Goal: Task Accomplishment & Management: Manage account settings

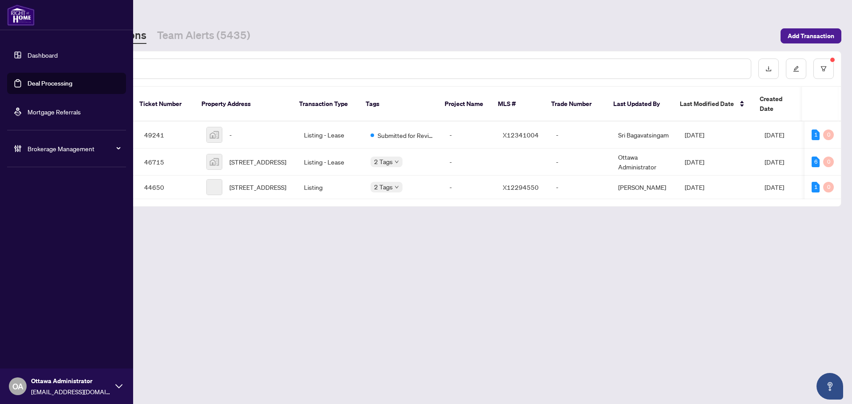
drag, startPoint x: 32, startPoint y: 82, endPoint x: 111, endPoint y: 82, distance: 79.4
click at [32, 82] on link "Deal Processing" at bounding box center [50, 83] width 45 height 8
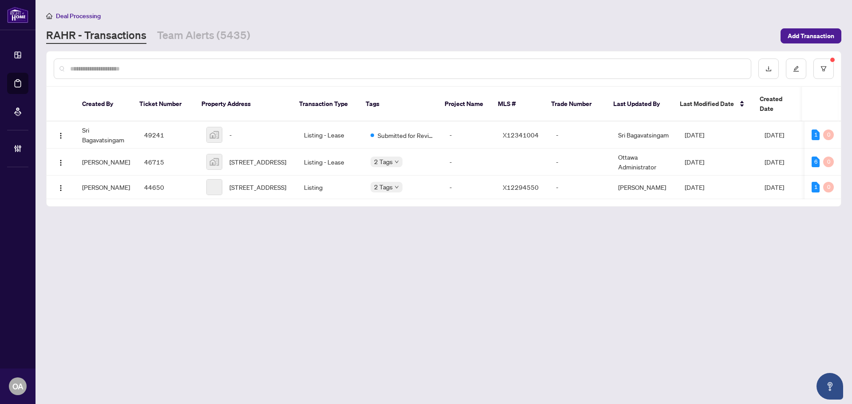
click at [164, 71] on input "text" at bounding box center [407, 69] width 674 height 10
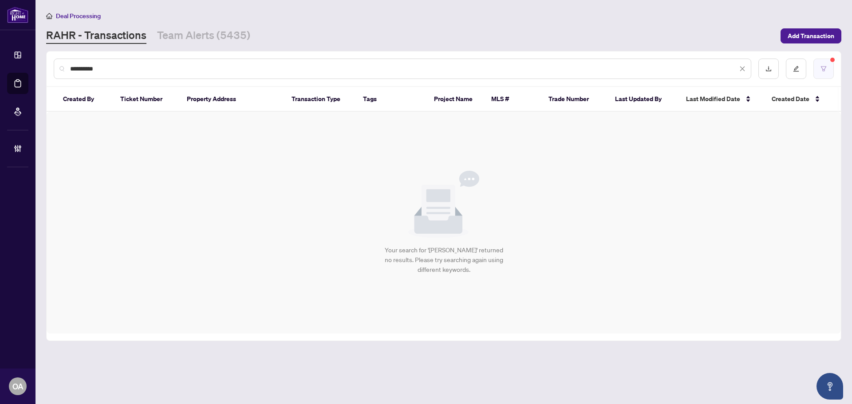
type input "**********"
click at [827, 64] on button "button" at bounding box center [823, 69] width 20 height 20
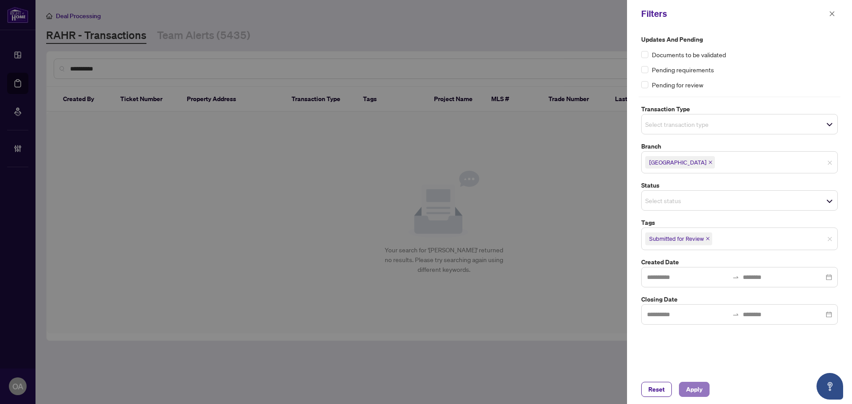
click at [696, 391] on span "Apply" at bounding box center [694, 389] width 16 height 14
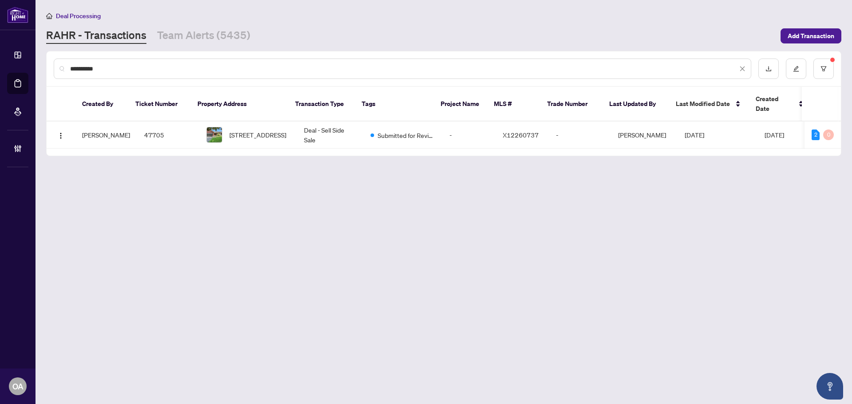
click at [173, 67] on input "**********" at bounding box center [403, 69] width 667 height 10
click at [824, 73] on button "button" at bounding box center [823, 69] width 20 height 20
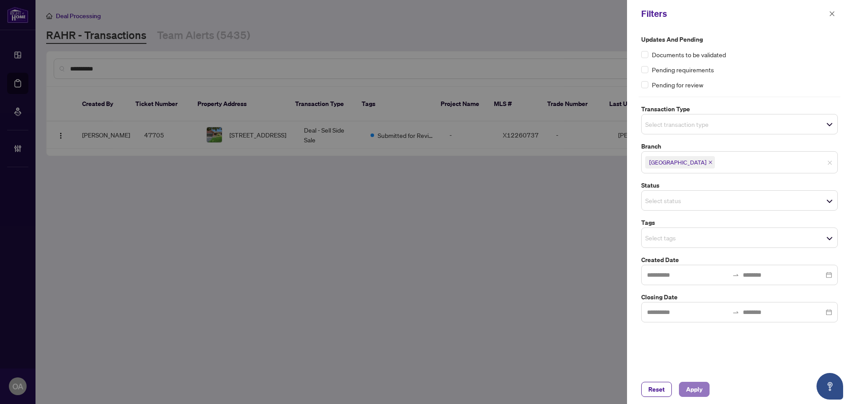
click at [698, 385] on span "Apply" at bounding box center [694, 389] width 16 height 14
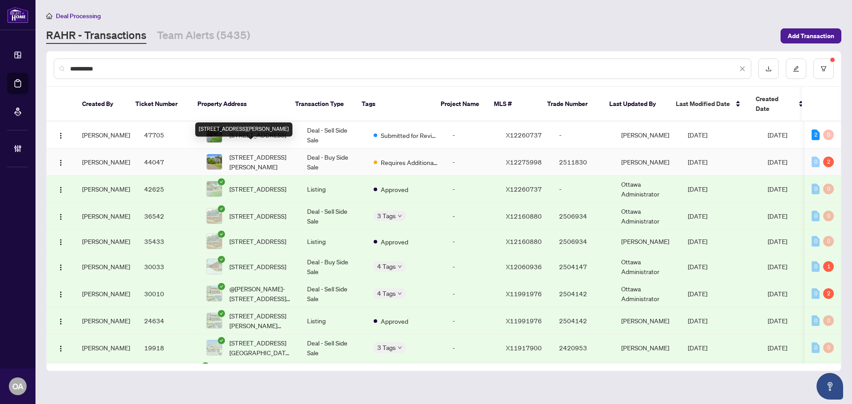
click at [255, 152] on span "[STREET_ADDRESS][PERSON_NAME]" at bounding box center [260, 162] width 63 height 20
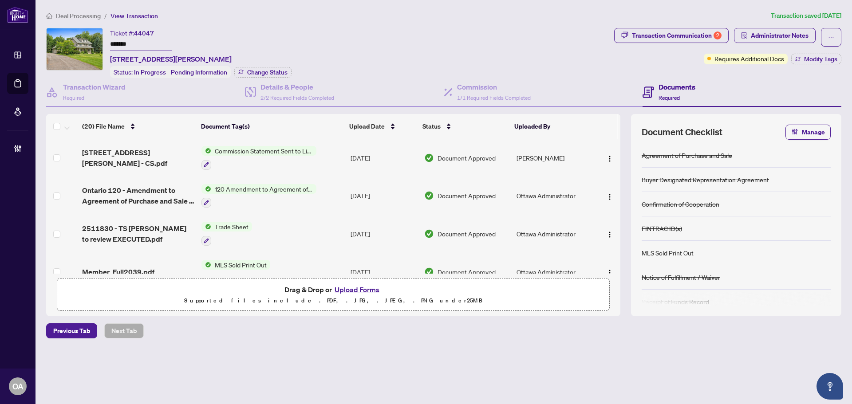
click at [654, 96] on icon at bounding box center [648, 93] width 12 height 12
click at [485, 99] on span "1/1 Required Fields Completed" at bounding box center [494, 98] width 74 height 7
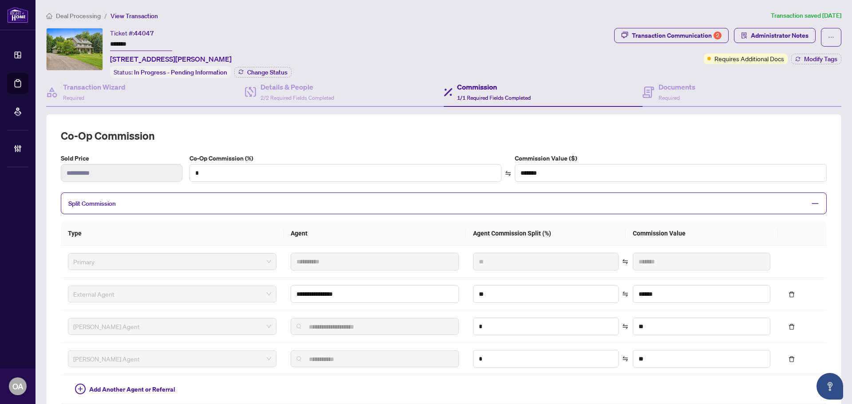
click at [120, 200] on span "Split Commission" at bounding box center [436, 203] width 737 height 10
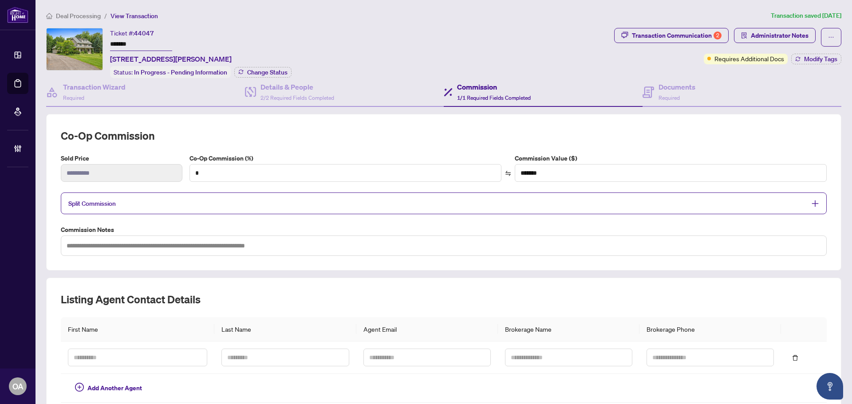
click at [120, 200] on span "Split Commission" at bounding box center [436, 203] width 737 height 10
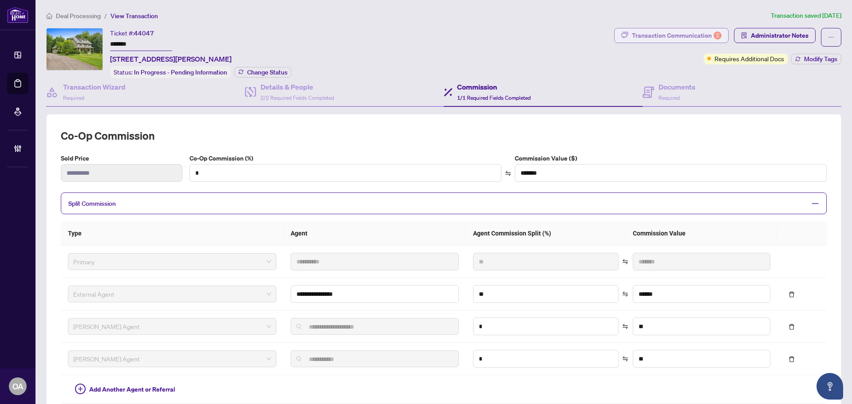
click at [690, 36] on div "Transaction Communication 2" at bounding box center [677, 35] width 90 height 14
type textarea "**********"
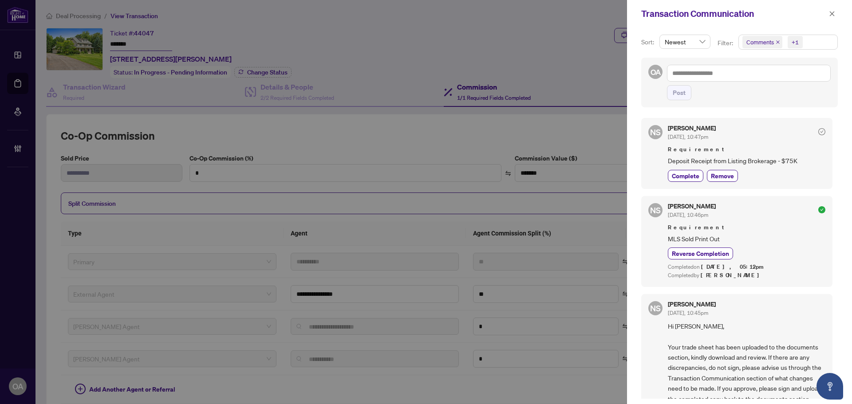
click at [777, 40] on icon "close" at bounding box center [778, 42] width 4 height 4
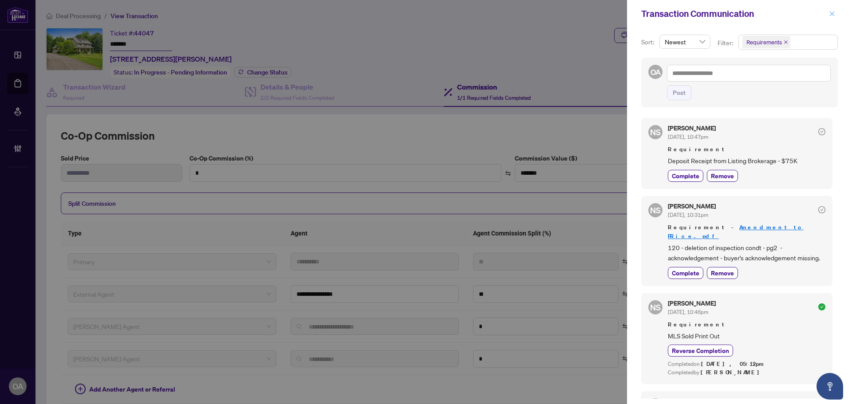
click at [828, 11] on button "button" at bounding box center [832, 13] width 12 height 11
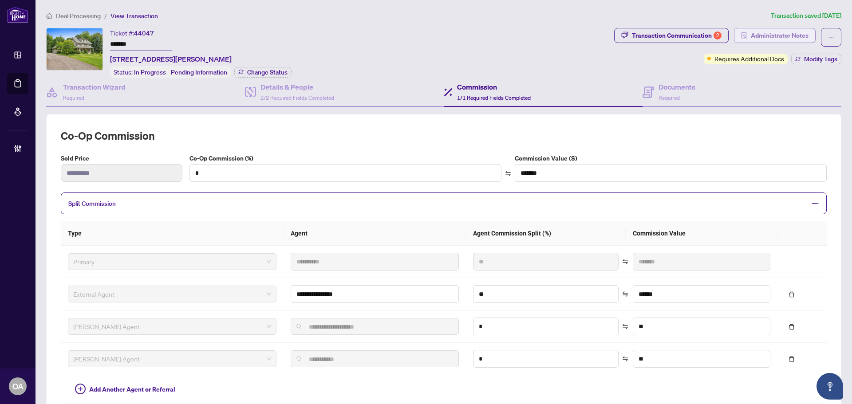
click at [764, 40] on span "Administrator Notes" at bounding box center [780, 35] width 58 height 14
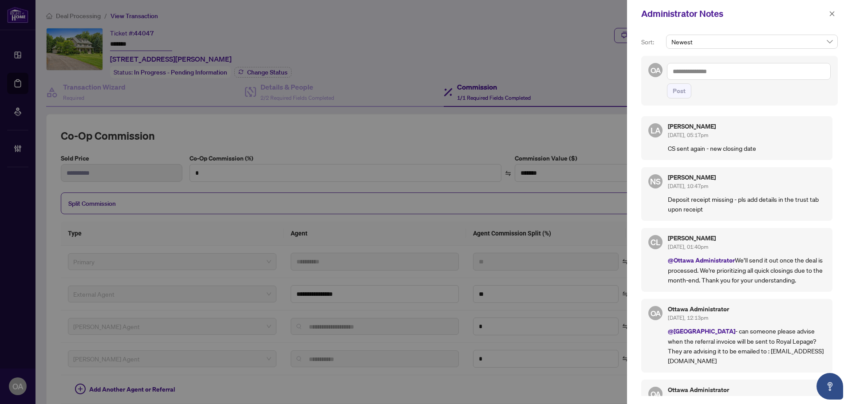
click at [717, 74] on textarea at bounding box center [749, 71] width 164 height 17
type textarea "*"
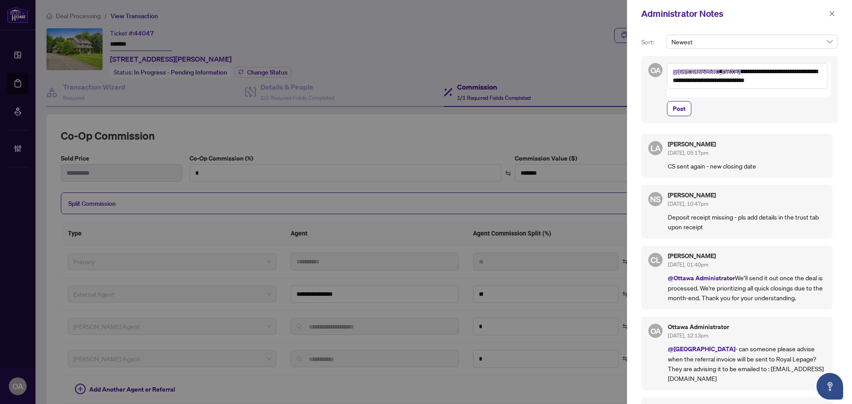
drag, startPoint x: 751, startPoint y: 368, endPoint x: 709, endPoint y: 337, distance: 52.4
click at [709, 344] on p "@Deals East - can someone please advise when the referral invoice will be sent …" at bounding box center [747, 363] width 158 height 39
copy p "can someone please advise when the referral invoice will be sent to Royal Lepag…"
drag, startPoint x: 817, startPoint y: 82, endPoint x: 746, endPoint y: 87, distance: 71.6
click at [716, 73] on textarea "**********" at bounding box center [747, 76] width 161 height 26
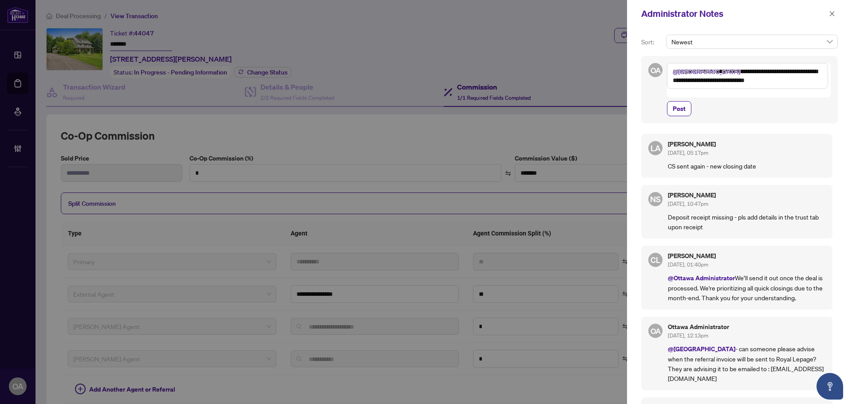
click at [748, 87] on textarea "**********" at bounding box center [747, 76] width 161 height 26
drag, startPoint x: 819, startPoint y: 82, endPoint x: 781, endPoint y: 73, distance: 39.1
click at [781, 73] on textarea "**********" at bounding box center [747, 76] width 161 height 26
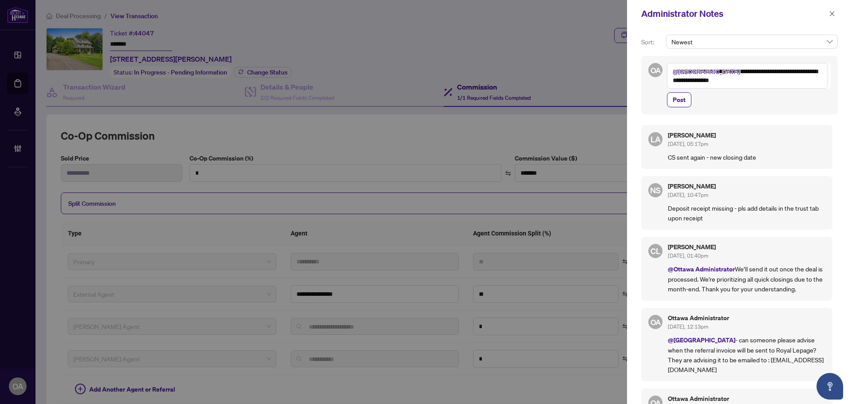
drag, startPoint x: 750, startPoint y: 366, endPoint x: 749, endPoint y: 348, distance: 17.8
click at [749, 348] on p "@Deals East - can someone please advise when the referral invoice will be sent …" at bounding box center [747, 354] width 158 height 39
copy p "Royal Lepage? They are advising it to be emailed to : [EMAIL_ADDRESS][DOMAIN_NA…"
click at [764, 83] on textarea "**********" at bounding box center [747, 76] width 161 height 26
paste textarea "**********"
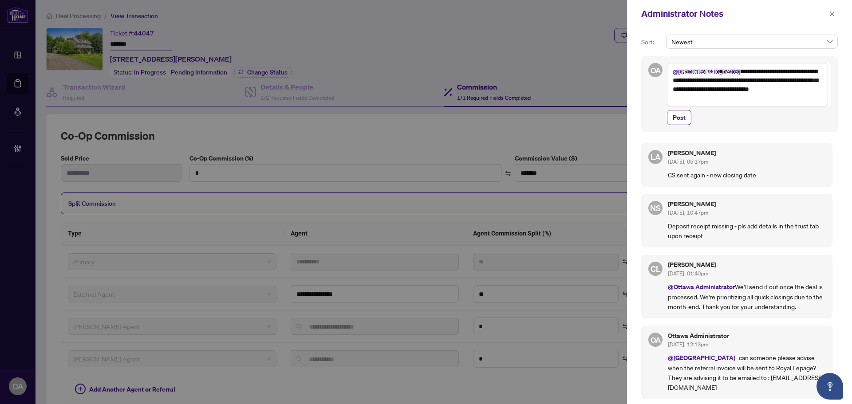
drag, startPoint x: 813, startPoint y: 82, endPoint x: 783, endPoint y: 84, distance: 30.2
click at [783, 84] on textarea "**********" at bounding box center [747, 84] width 161 height 43
type textarea "**********"
click at [684, 110] on span "Post" at bounding box center [679, 117] width 13 height 14
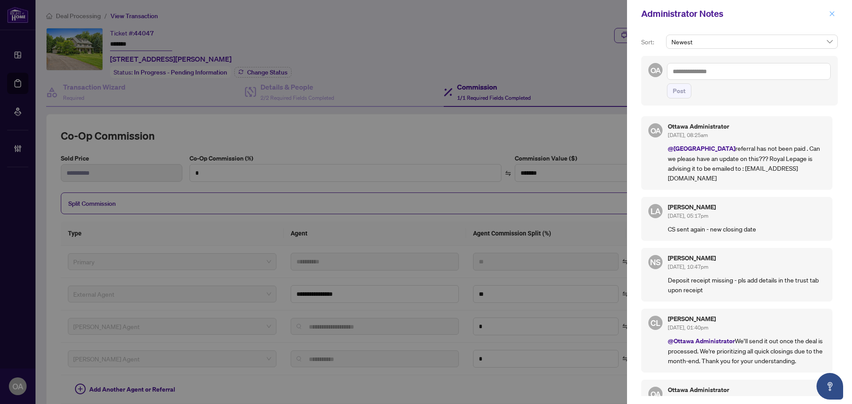
click at [831, 15] on icon "close" at bounding box center [832, 13] width 5 height 5
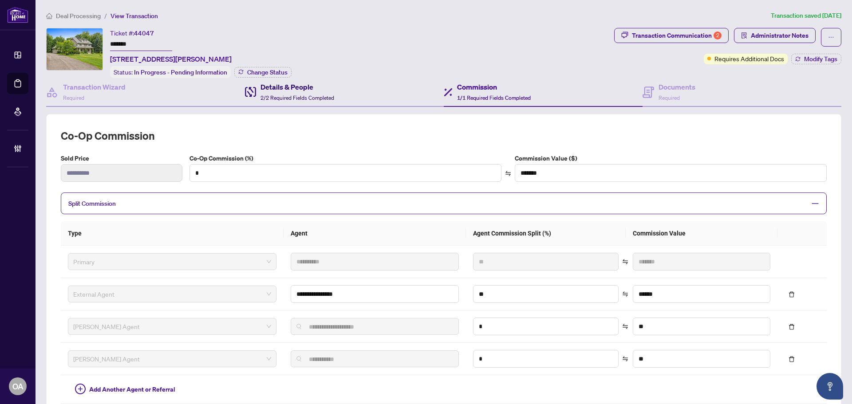
drag, startPoint x: 286, startPoint y: 94, endPoint x: 310, endPoint y: 93, distance: 24.4
click at [286, 95] on span "2/2 Required Fields Completed" at bounding box center [297, 98] width 74 height 7
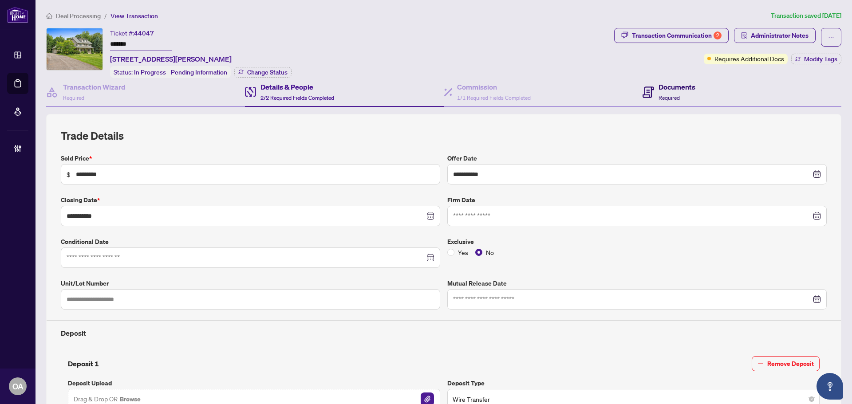
click at [668, 95] on span "Required" at bounding box center [668, 98] width 21 height 7
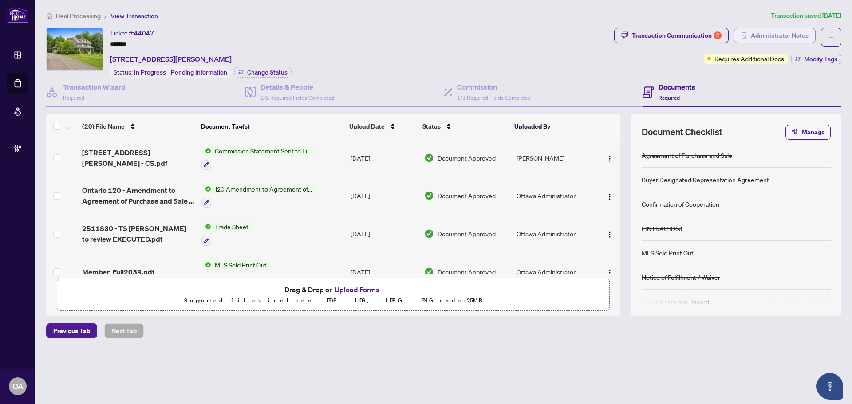
click at [788, 36] on span "Administrator Notes" at bounding box center [780, 35] width 58 height 14
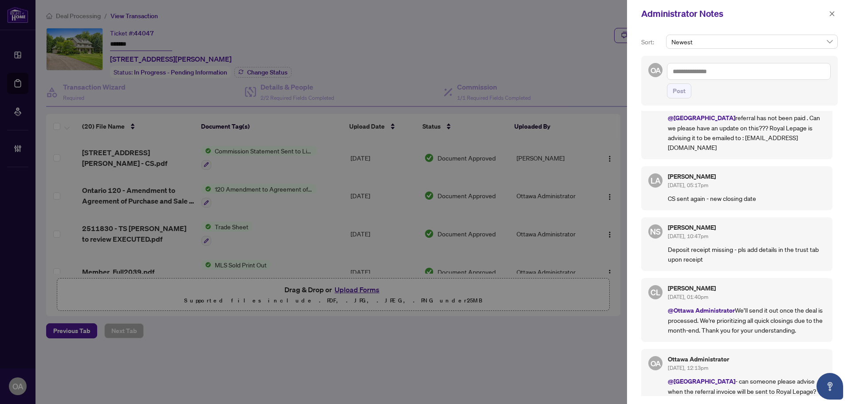
scroll to position [89, 0]
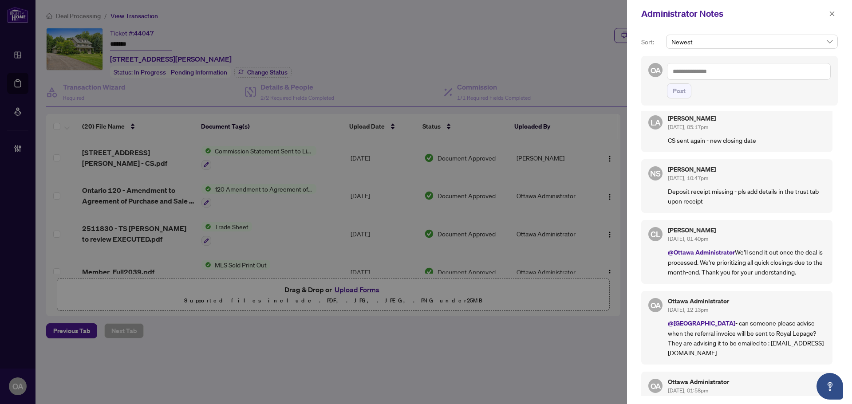
drag, startPoint x: 752, startPoint y: 347, endPoint x: 709, endPoint y: 311, distance: 55.8
click at [709, 311] on div "OA Ottawa Administrator [DATE], 12:13pm @[GEOGRAPHIC_DATA] - can someone please…" at bounding box center [736, 328] width 191 height 74
click at [710, 318] on p "@Deals East - can someone please advise when the referral invoice will be sent …" at bounding box center [747, 337] width 158 height 39
drag, startPoint x: 737, startPoint y: 342, endPoint x: 727, endPoint y: 323, distance: 21.8
click at [727, 323] on p "@Deals East - can someone please advise when the referral invoice will be sent …" at bounding box center [747, 337] width 158 height 39
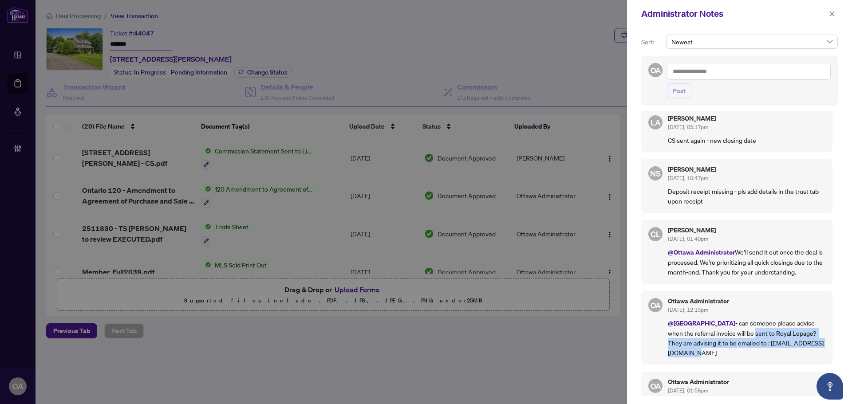
click at [727, 323] on p "@Deals East - can someone please advise when the referral invoice will be sent …" at bounding box center [747, 337] width 158 height 39
drag, startPoint x: 728, startPoint y: 331, endPoint x: 707, endPoint y: 308, distance: 30.8
click at [707, 318] on p "@Deals East - can someone please advise when the referral invoice will be sent …" at bounding box center [747, 337] width 158 height 39
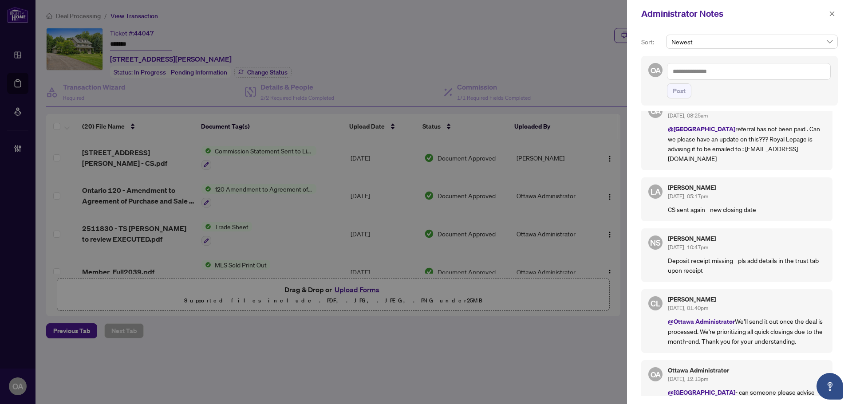
scroll to position [0, 0]
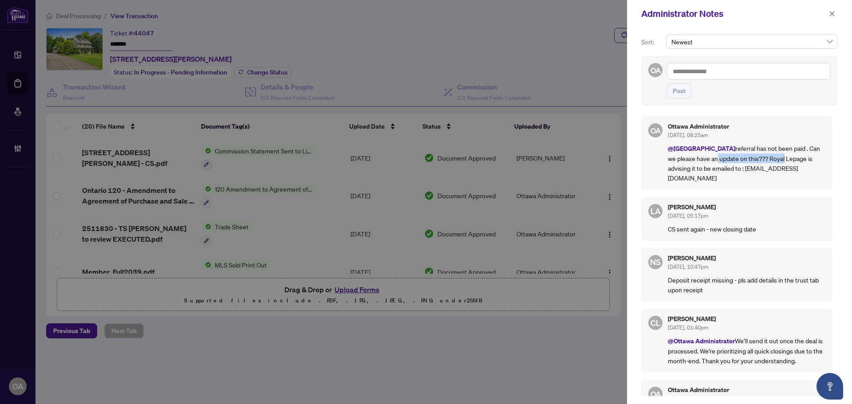
drag, startPoint x: 754, startPoint y: 162, endPoint x: 760, endPoint y: 162, distance: 5.8
click at [760, 162] on p "@Deals East referral has not been paid . Can we please have an update on this??…" at bounding box center [747, 162] width 158 height 39
click at [829, 15] on icon "close" at bounding box center [832, 14] width 6 height 6
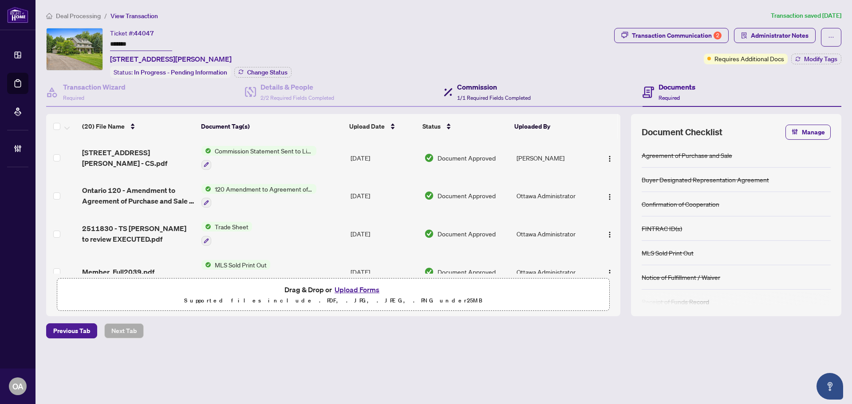
click at [485, 95] on span "1/1 Required Fields Completed" at bounding box center [494, 98] width 74 height 7
type textarea "**********"
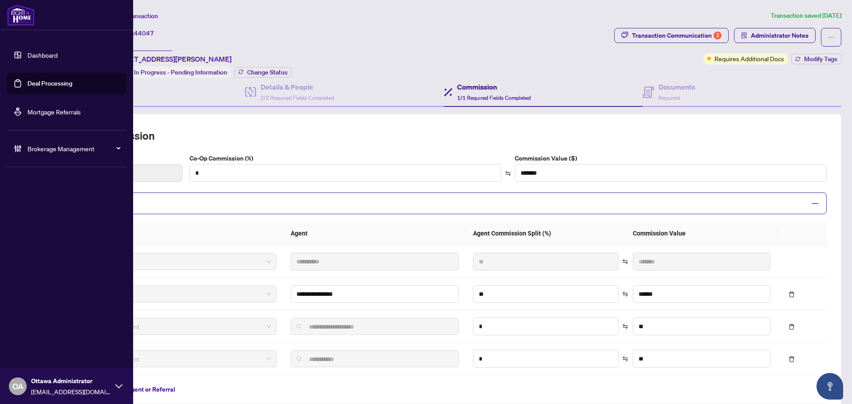
click at [28, 85] on link "Deal Processing" at bounding box center [50, 83] width 45 height 8
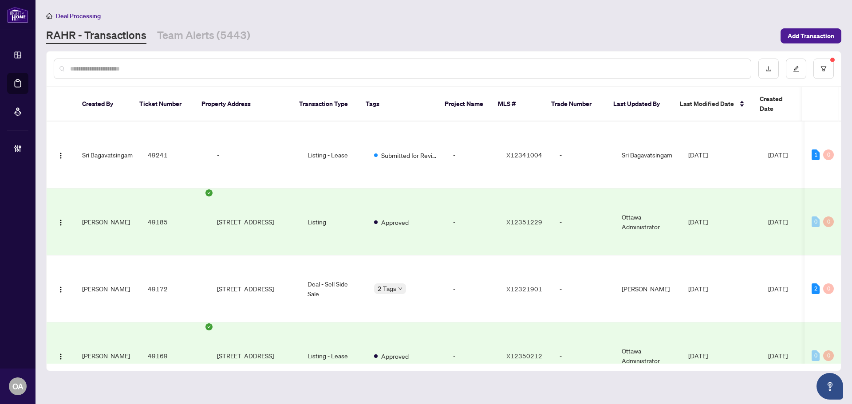
click at [171, 73] on input "text" at bounding box center [407, 69] width 674 height 10
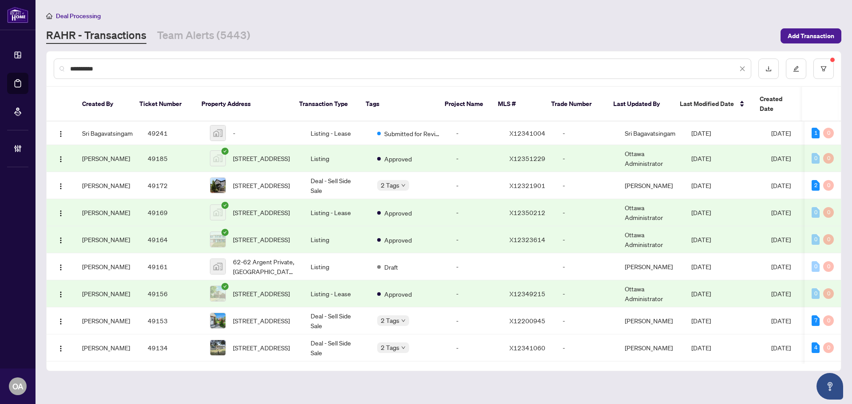
type input "**********"
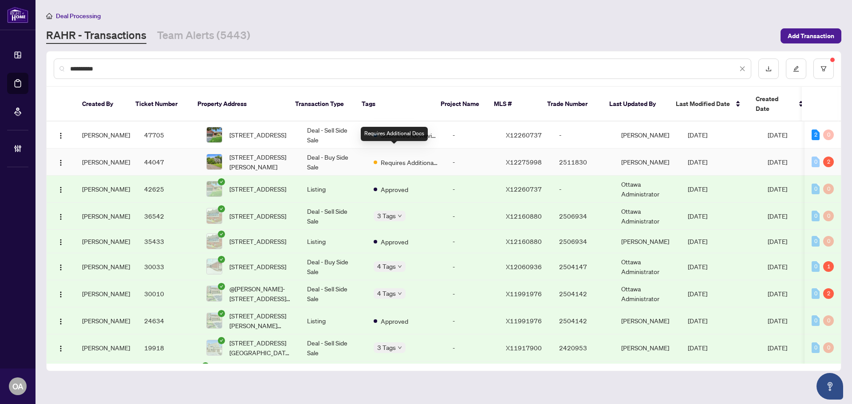
click at [381, 158] on span "Requires Additional Docs" at bounding box center [410, 163] width 58 height 10
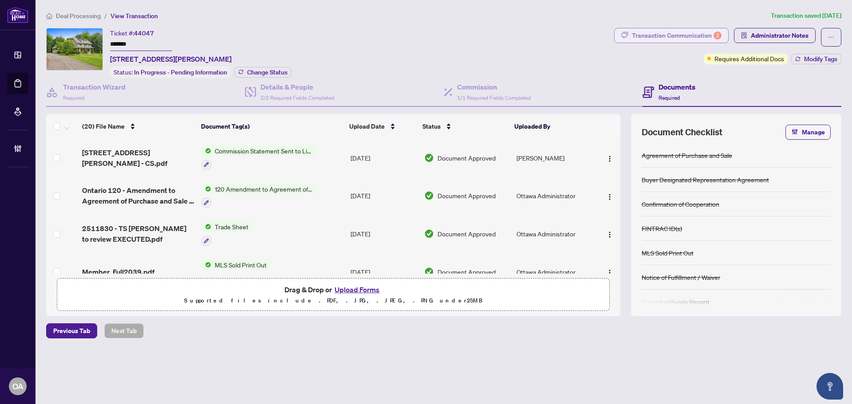
click at [703, 28] on button "Transaction Communication 2" at bounding box center [671, 35] width 114 height 15
type textarea "**********"
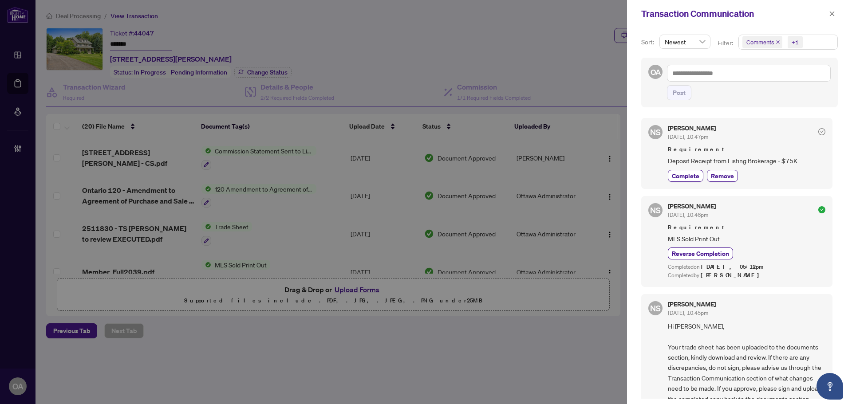
click at [777, 42] on icon "close" at bounding box center [778, 42] width 4 height 4
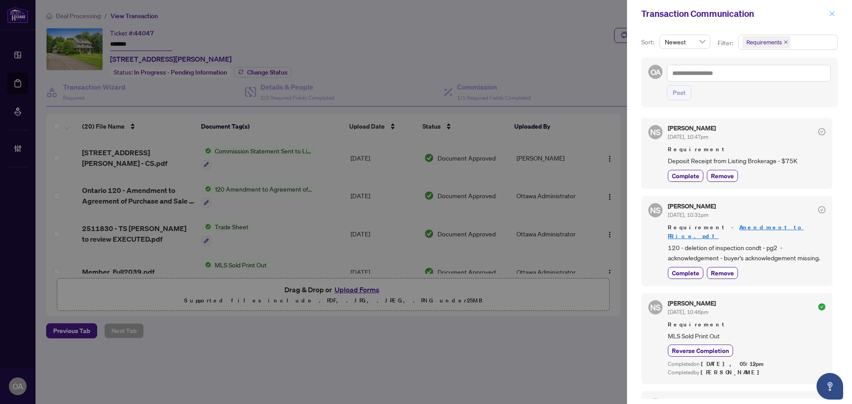
click at [831, 13] on icon "close" at bounding box center [832, 14] width 6 height 6
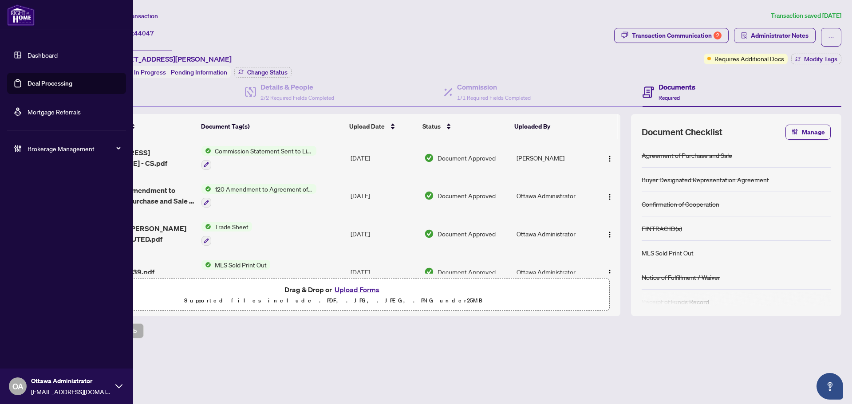
click at [36, 82] on link "Deal Processing" at bounding box center [50, 83] width 45 height 8
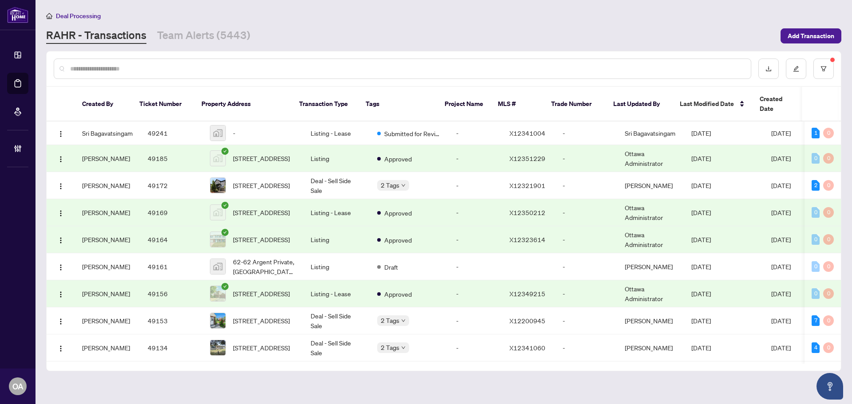
click at [155, 72] on input "text" at bounding box center [407, 69] width 674 height 10
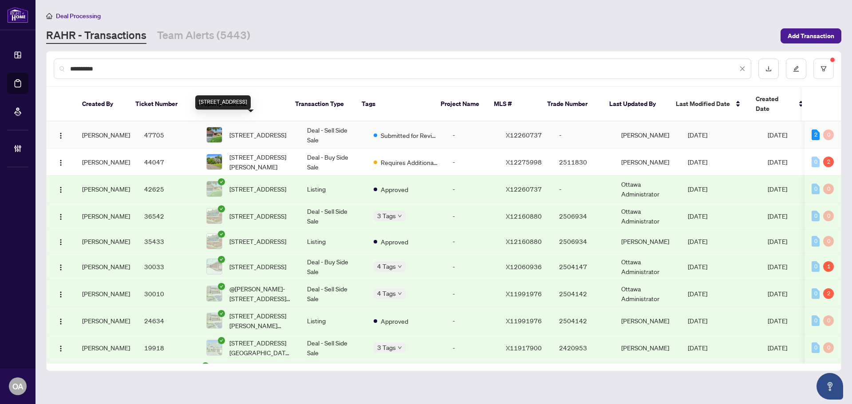
type input "**********"
click at [259, 130] on span "[STREET_ADDRESS]" at bounding box center [257, 135] width 57 height 10
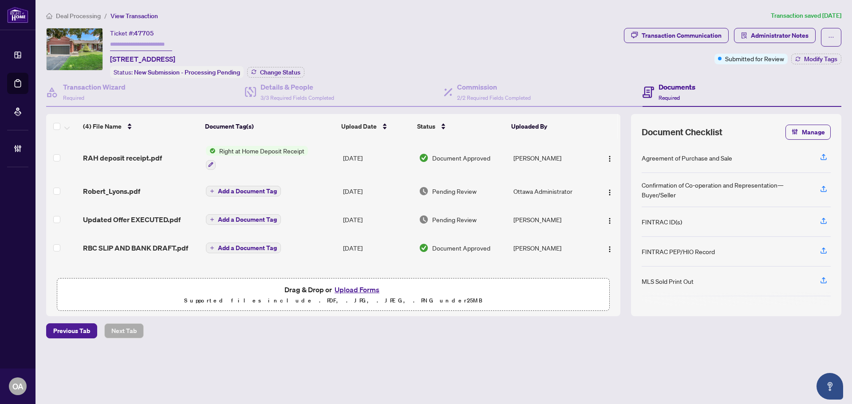
scroll to position [0, 0]
click at [124, 190] on span "Robert_Lyons.pdf" at bounding box center [111, 190] width 57 height 11
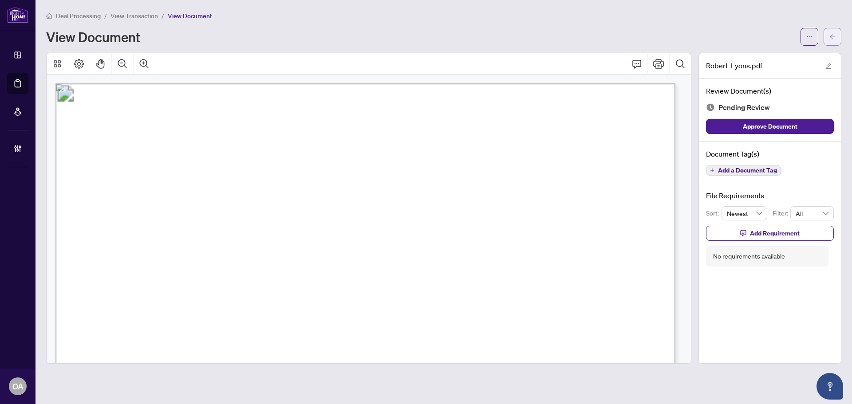
click at [832, 37] on icon "arrow-left" at bounding box center [832, 36] width 5 height 5
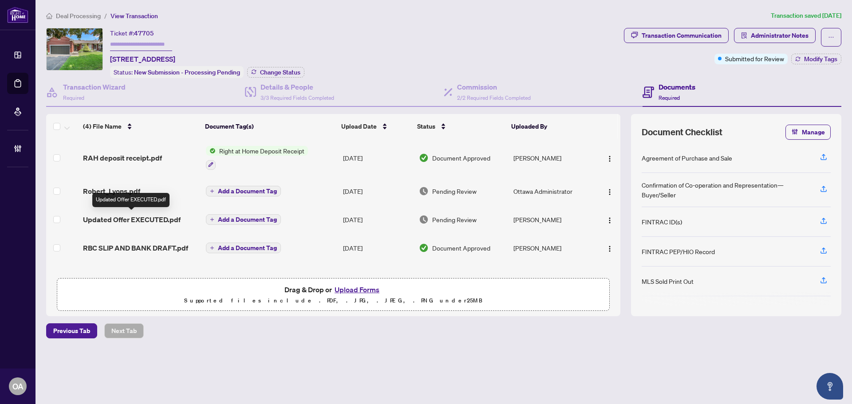
click at [140, 218] on span "Updated Offer EXECUTED.pdf" at bounding box center [132, 219] width 98 height 11
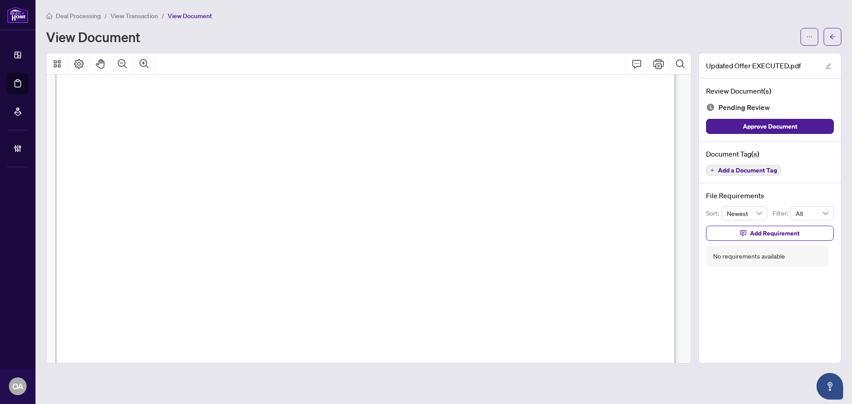
scroll to position [4250, 0]
click at [830, 40] on span "button" at bounding box center [832, 37] width 6 height 14
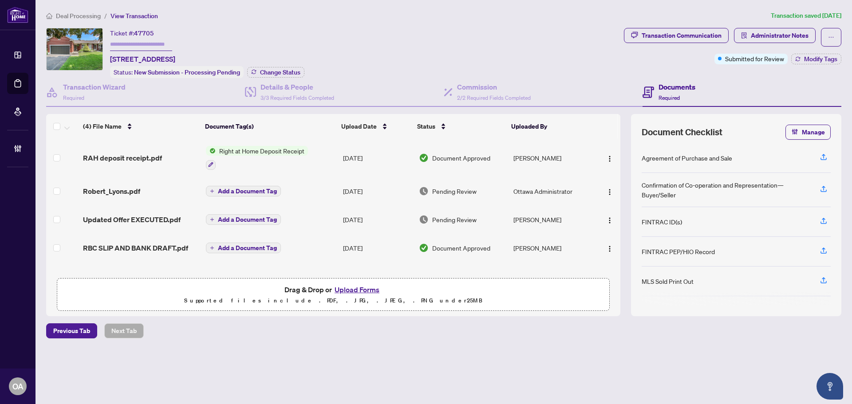
scroll to position [0, 0]
click at [146, 189] on div "Robert_Lyons.pdf" at bounding box center [140, 190] width 115 height 11
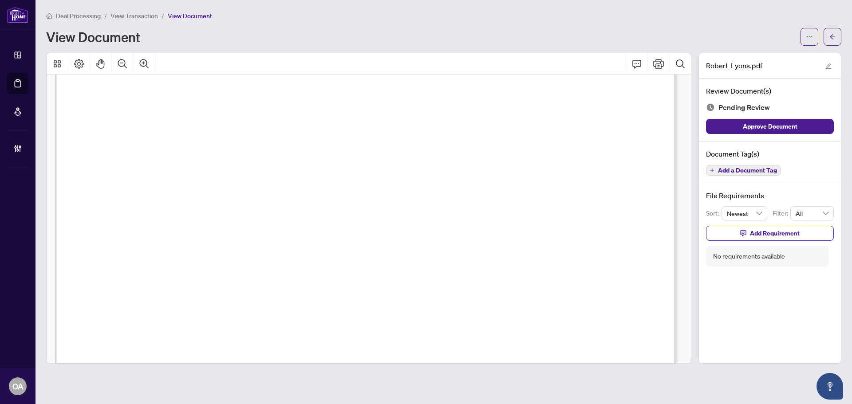
scroll to position [19052, 0]
click at [829, 42] on span "button" at bounding box center [832, 37] width 6 height 14
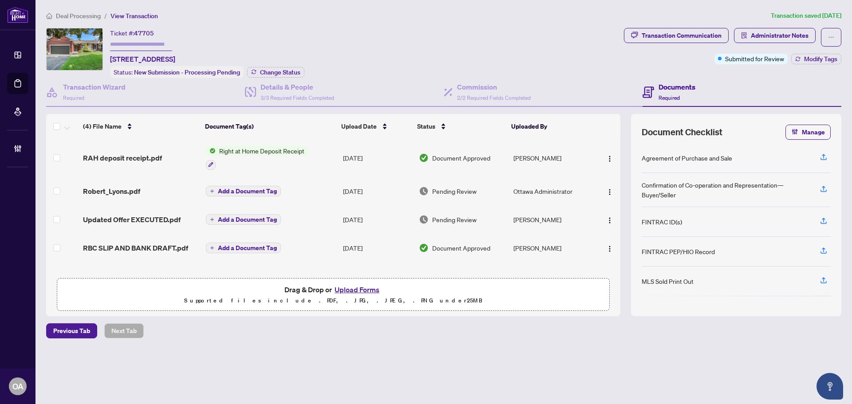
scroll to position [0, 0]
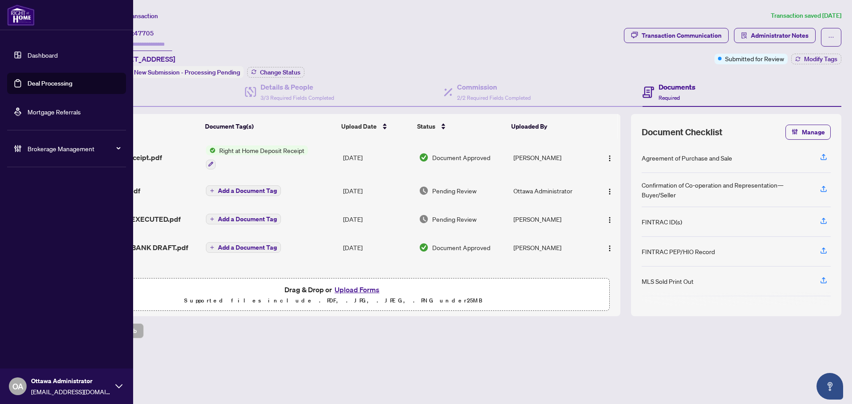
click at [52, 80] on link "Deal Processing" at bounding box center [50, 83] width 45 height 8
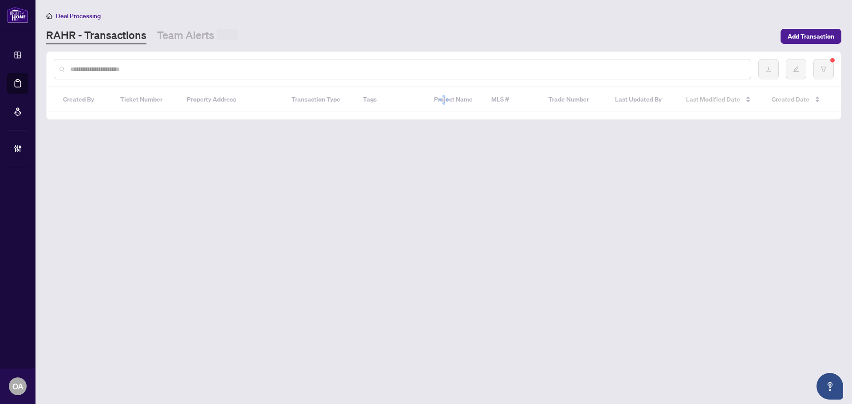
click at [150, 65] on input "text" at bounding box center [407, 69] width 674 height 10
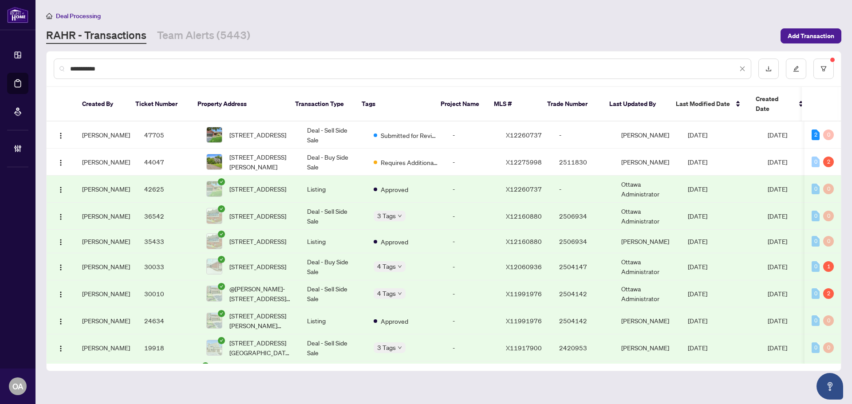
type input "**********"
click at [251, 130] on span "[STREET_ADDRESS]" at bounding box center [257, 135] width 57 height 10
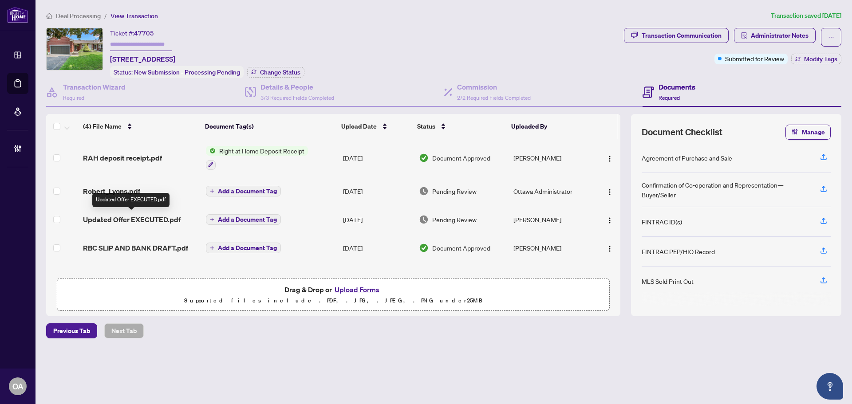
click at [143, 215] on span "Updated Offer EXECUTED.pdf" at bounding box center [132, 219] width 98 height 11
